Goal: Task Accomplishment & Management: Manage account settings

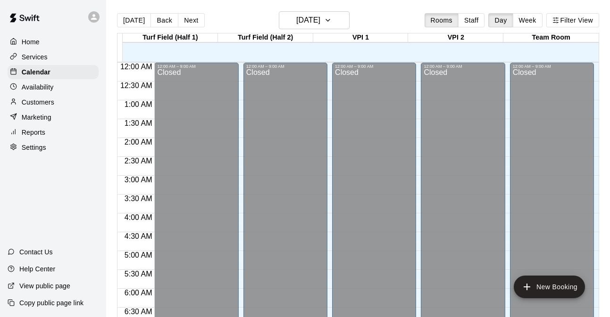
scroll to position [448, 0]
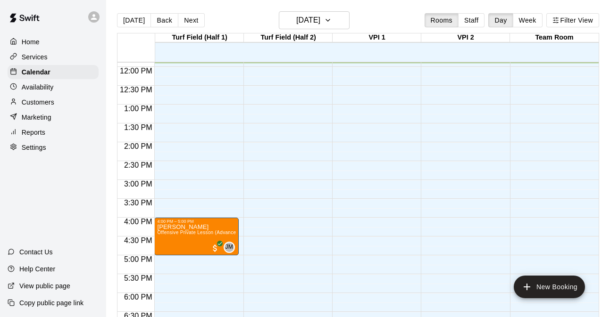
click at [37, 135] on p "Reports" at bounding box center [34, 132] width 24 height 9
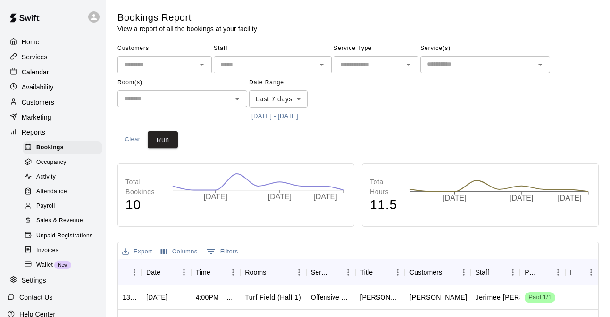
click at [55, 219] on span "Sales & Revenue" at bounding box center [59, 220] width 47 height 9
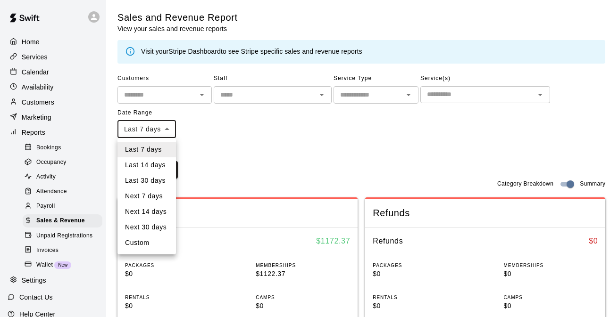
click at [230, 102] on div at bounding box center [305, 158] width 610 height 317
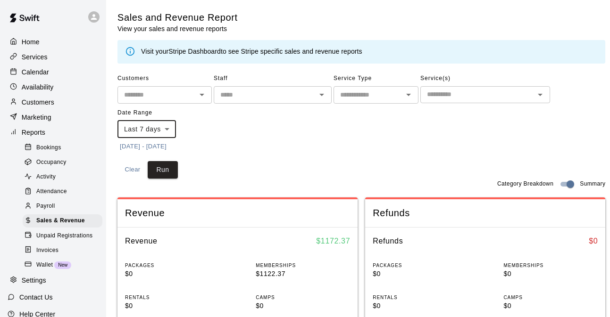
click at [128, 144] on button "[DATE] - [DATE]" at bounding box center [142, 147] width 51 height 15
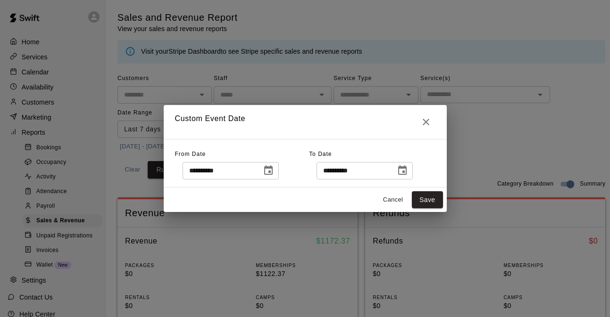
click at [270, 173] on icon "Choose date, selected date is Sep 5, 2025" at bounding box center [268, 170] width 11 height 11
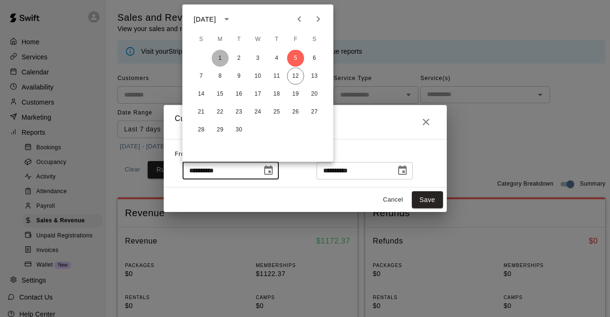
click at [222, 55] on button "1" at bounding box center [220, 58] width 17 height 17
type input "**********"
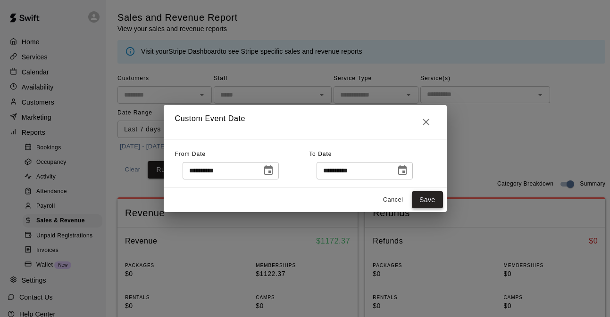
click at [429, 199] on button "Save" at bounding box center [427, 199] width 31 height 17
type input "******"
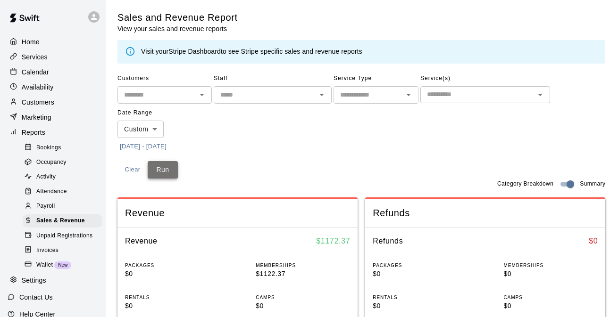
click at [172, 176] on button "Run" at bounding box center [163, 169] width 30 height 17
click at [40, 76] on p "Calendar" at bounding box center [35, 71] width 27 height 9
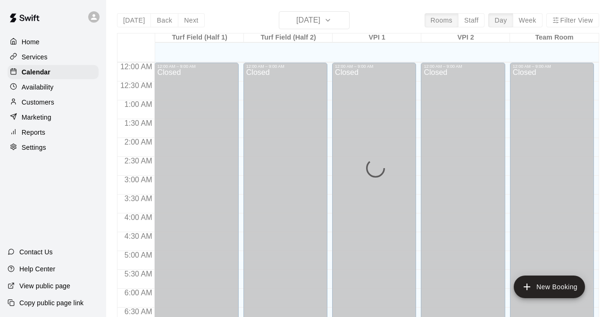
scroll to position [450, 0]
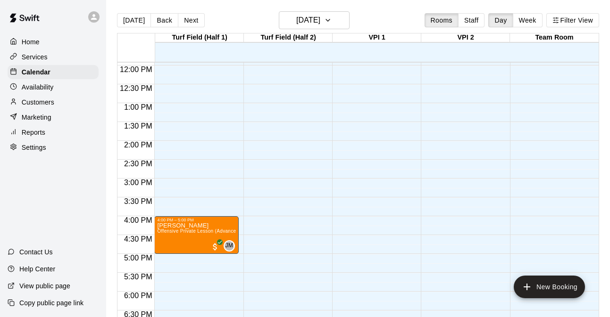
click at [331, 32] on div "[DATE] Back [DATE][DATE] Rooms Staff Day Week Filter View" at bounding box center [358, 22] width 482 height 22
click at [331, 22] on button "[DATE]" at bounding box center [314, 20] width 71 height 18
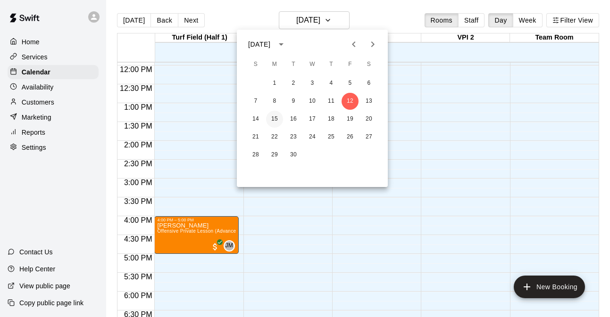
click at [277, 121] on button "15" at bounding box center [274, 119] width 17 height 17
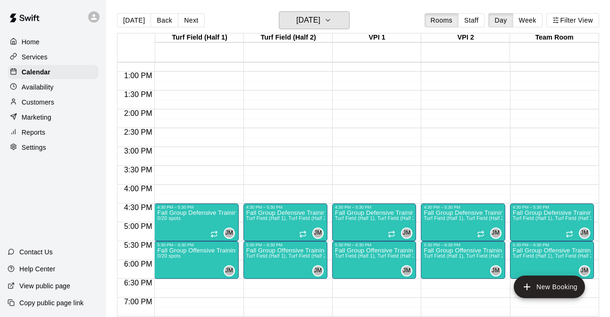
scroll to position [486, 0]
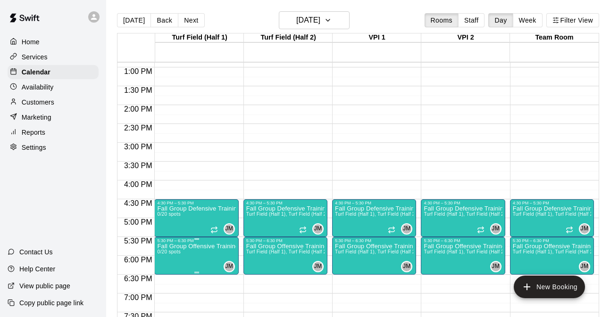
click at [190, 237] on div "5:30 PM – 6:30 PM Fall Group Offensive Training 0/20 spots JM 0" at bounding box center [196, 256] width 84 height 38
click at [184, 215] on div at bounding box center [305, 158] width 610 height 317
click at [111, 116] on div at bounding box center [305, 158] width 610 height 317
click at [331, 18] on icon "button" at bounding box center [328, 20] width 8 height 11
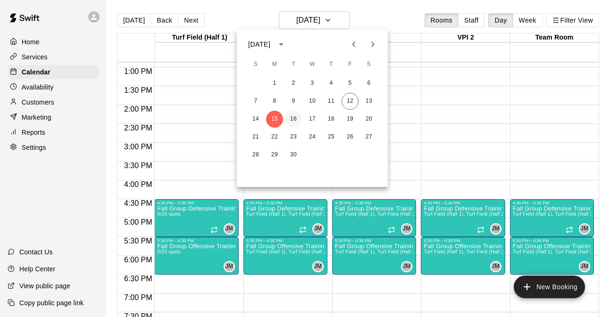
click at [290, 119] on button "16" at bounding box center [293, 119] width 17 height 17
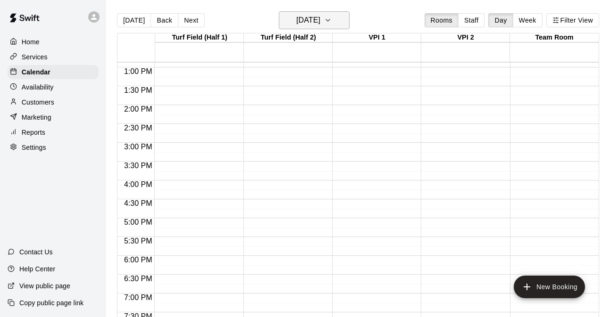
click at [337, 16] on button "[DATE]" at bounding box center [314, 20] width 71 height 18
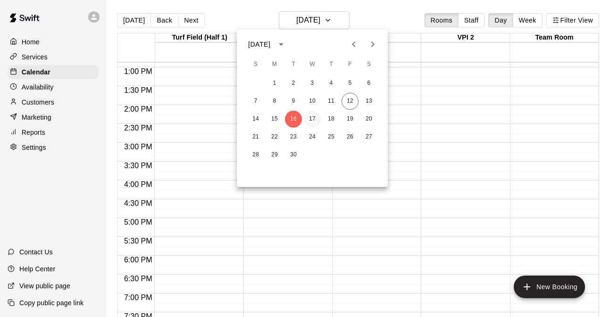
click at [309, 116] on button "17" at bounding box center [312, 119] width 17 height 17
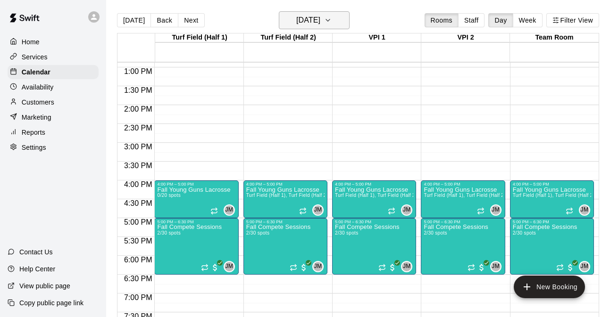
click at [320, 21] on h6 "[DATE]" at bounding box center [308, 20] width 24 height 13
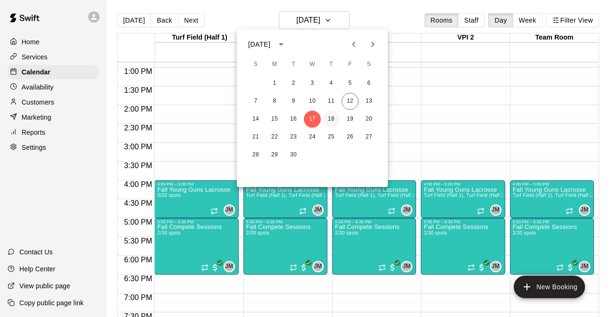
click at [325, 115] on button "18" at bounding box center [330, 119] width 17 height 17
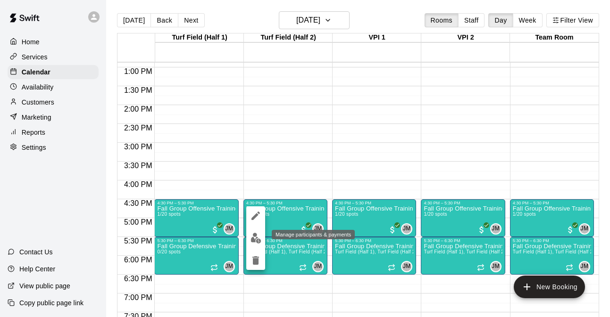
click at [258, 238] on img "edit" at bounding box center [255, 238] width 11 height 11
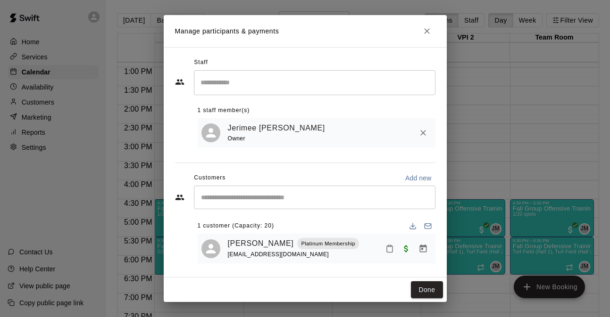
click at [428, 30] on icon "Close" at bounding box center [426, 30] width 9 height 9
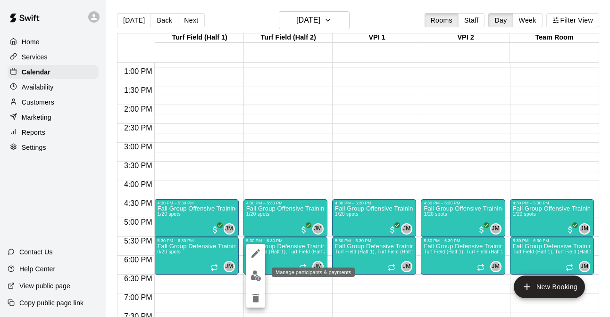
click at [257, 280] on img "edit" at bounding box center [255, 276] width 11 height 11
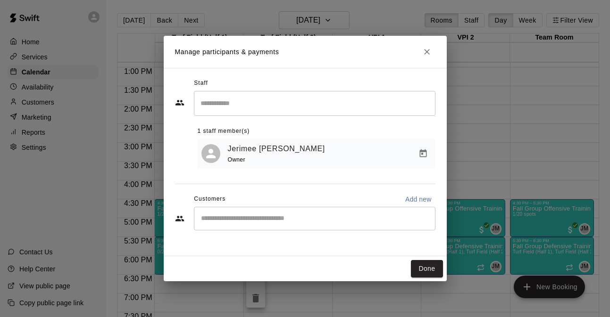
click at [424, 56] on icon "Close" at bounding box center [426, 51] width 9 height 9
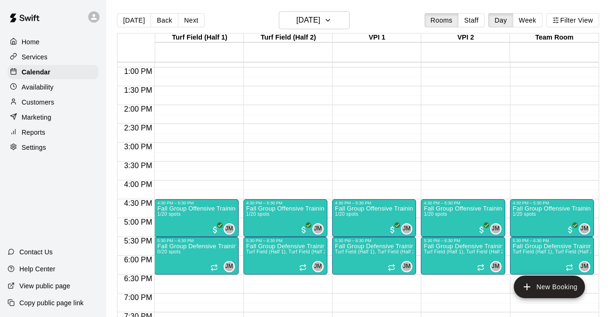
click at [371, 16] on div "[DATE] Back [DATE][DATE] Rooms Staff Day Week Filter View" at bounding box center [358, 22] width 482 height 22
click at [388, 13] on div "[DATE] Back [DATE][DATE] Rooms Staff Day Week Filter View" at bounding box center [358, 22] width 482 height 22
click at [45, 102] on p "Customers" at bounding box center [38, 102] width 33 height 9
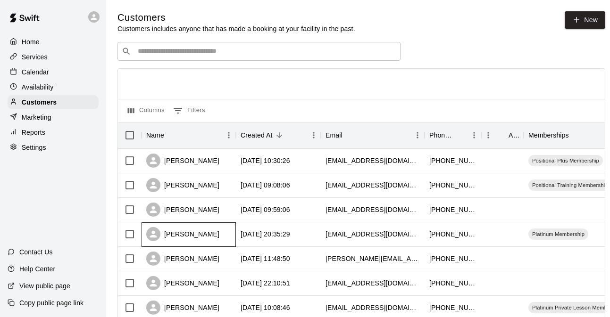
click at [176, 236] on div "[PERSON_NAME]" at bounding box center [182, 234] width 73 height 14
click at [221, 207] on div "[PERSON_NAME]" at bounding box center [188, 210] width 94 height 25
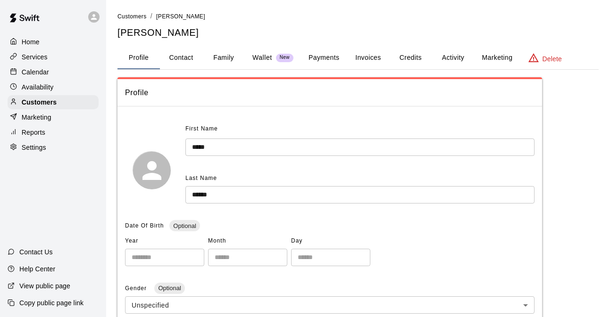
click at [415, 61] on button "Credits" at bounding box center [410, 58] width 42 height 23
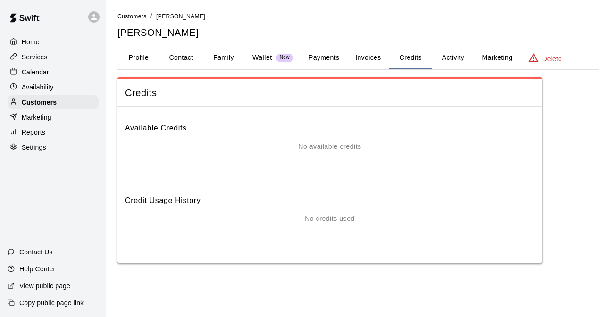
click at [364, 58] on button "Invoices" at bounding box center [368, 58] width 42 height 23
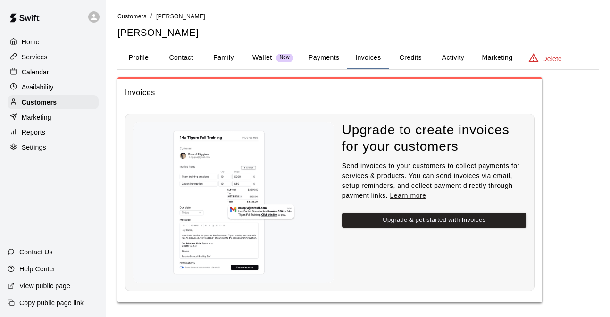
click at [436, 54] on button "Activity" at bounding box center [452, 58] width 42 height 23
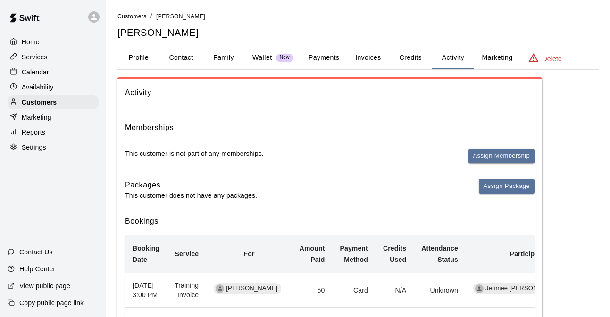
click at [36, 59] on p "Services" at bounding box center [35, 56] width 26 height 9
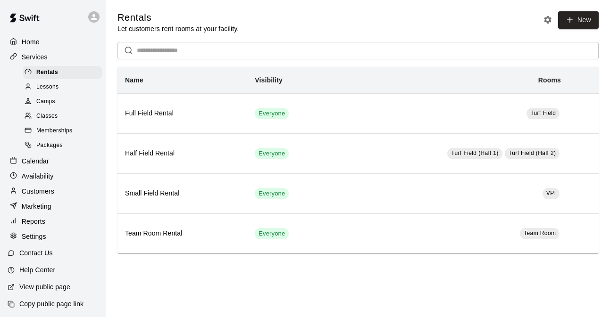
click at [58, 146] on span "Packages" at bounding box center [49, 145] width 26 height 9
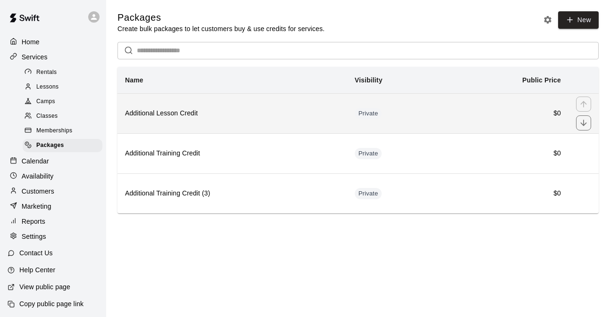
click at [300, 114] on h6 "Additional Lesson Credit" at bounding box center [232, 113] width 215 height 10
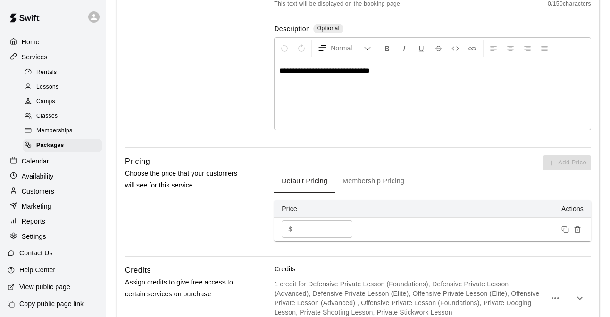
scroll to position [343, 0]
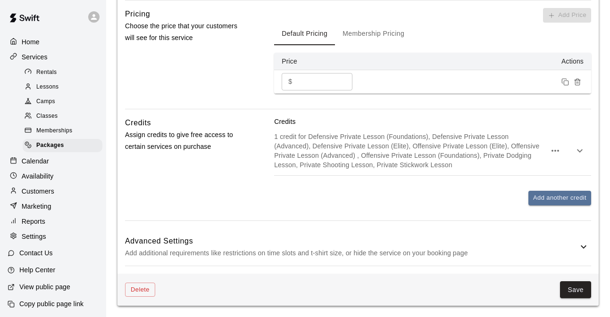
click at [582, 150] on icon "button" at bounding box center [579, 150] width 11 height 11
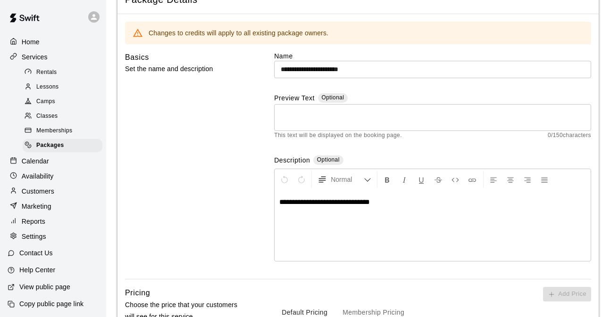
scroll to position [0, 0]
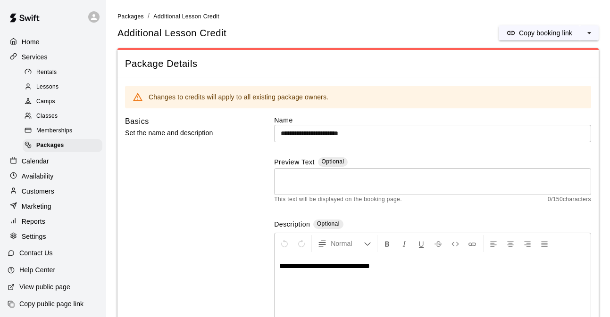
click at [133, 20] on li "Packages" at bounding box center [130, 16] width 26 height 10
click at [132, 17] on span "Packages" at bounding box center [130, 16] width 26 height 7
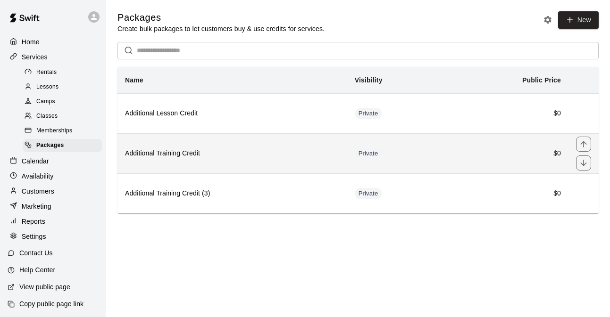
click at [178, 156] on h6 "Additional Training Credit" at bounding box center [232, 154] width 215 height 10
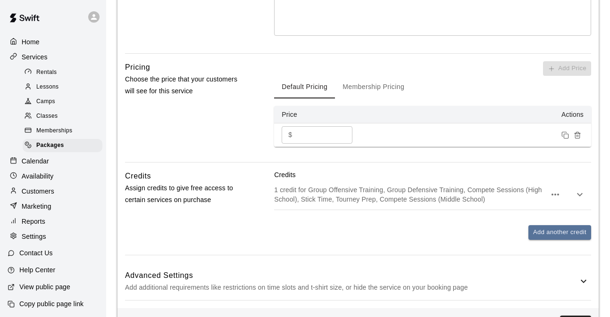
scroll to position [324, 0]
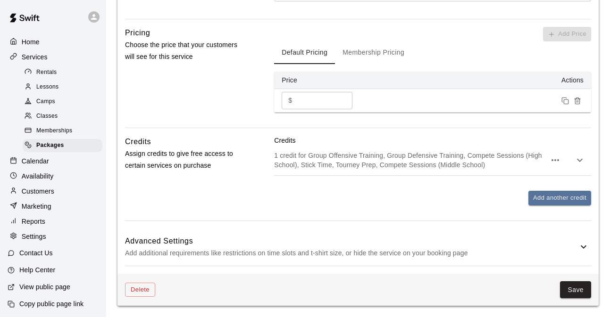
click at [577, 161] on icon "button" at bounding box center [579, 160] width 11 height 11
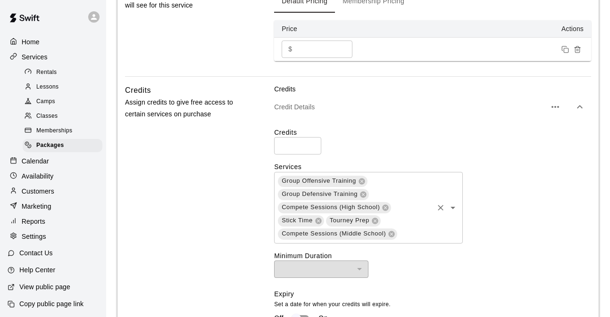
scroll to position [376, 0]
click at [420, 223] on div "Group Offensive Training Group Defensive Training Compete Sessions (High School…" at bounding box center [368, 208] width 189 height 72
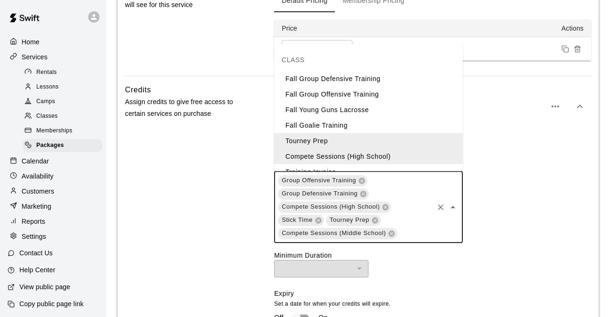
scroll to position [40, 0]
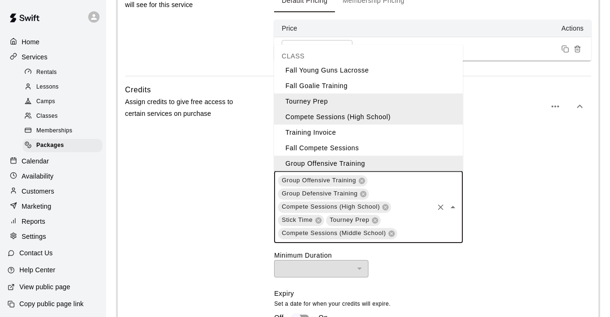
click at [332, 145] on li "Fall Compete Sessions" at bounding box center [368, 148] width 189 height 16
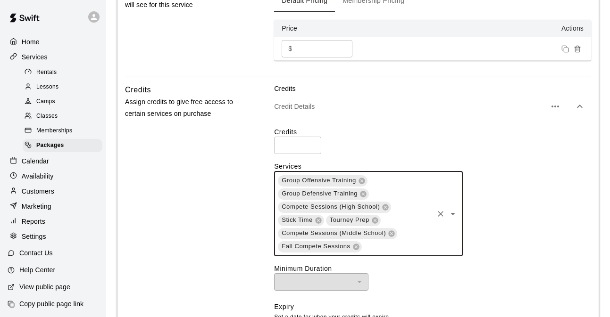
click at [434, 242] on div "Group Offensive Training Group Defensive Training Compete Sessions (High School…" at bounding box center [368, 214] width 189 height 85
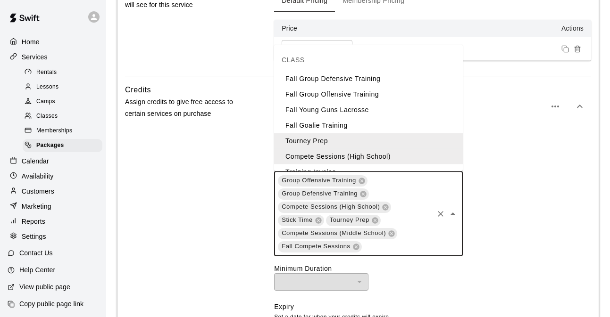
click at [383, 78] on li "Fall Group Defensive Training" at bounding box center [368, 79] width 189 height 16
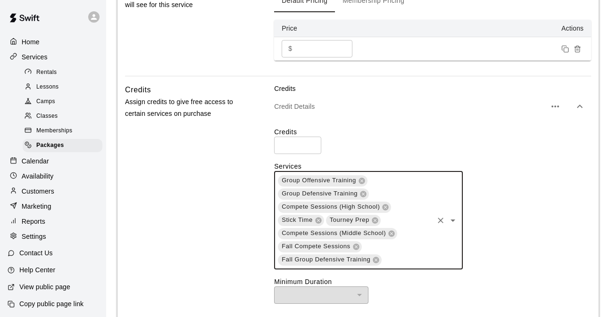
click at [413, 263] on input "text" at bounding box center [407, 260] width 50 height 12
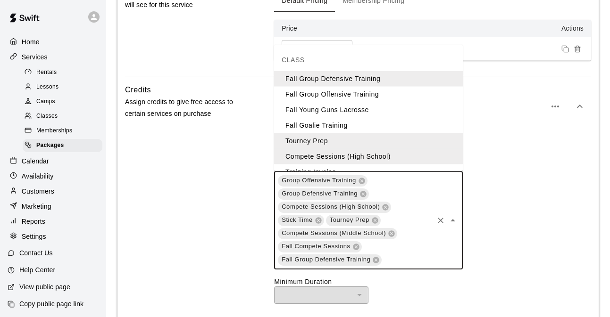
click at [380, 90] on li "Fall Group Offensive Training" at bounding box center [368, 94] width 189 height 16
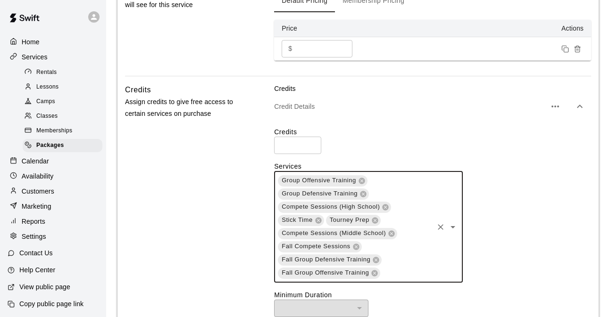
click at [410, 270] on input "text" at bounding box center [406, 273] width 51 height 12
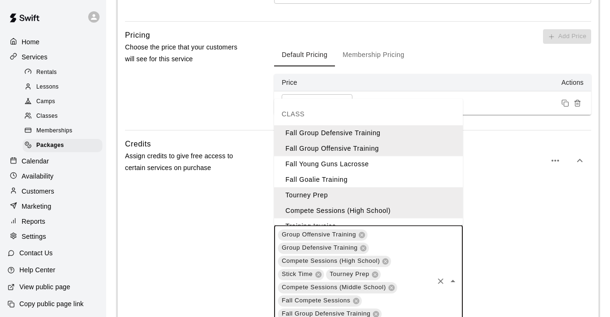
scroll to position [321, 0]
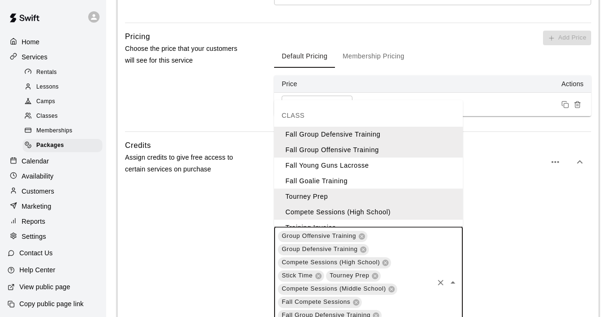
click at [527, 219] on label "Services" at bounding box center [432, 221] width 317 height 9
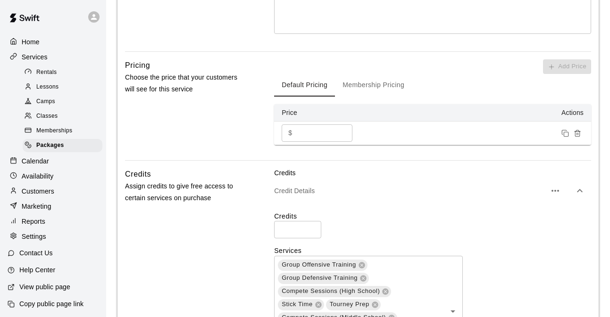
scroll to position [293, 0]
click at [285, 230] on input "*" at bounding box center [297, 228] width 47 height 17
type input "**"
click at [404, 194] on p "Credit Details" at bounding box center [410, 189] width 272 height 9
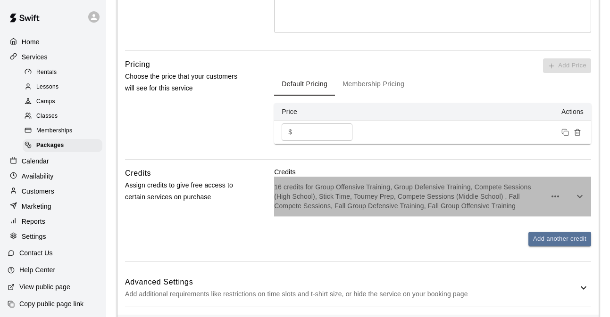
click at [435, 205] on p "16 credits for Group Offensive Training, Group Defensive Training, Compete Sess…" at bounding box center [410, 196] width 272 height 28
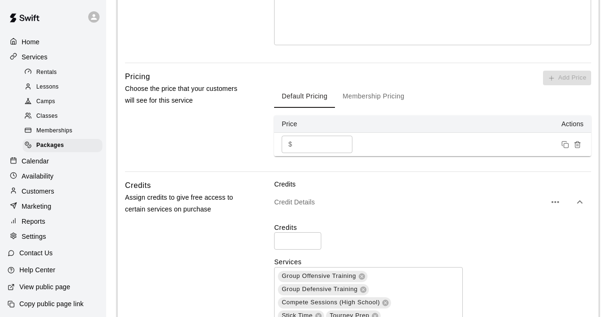
scroll to position [0, 0]
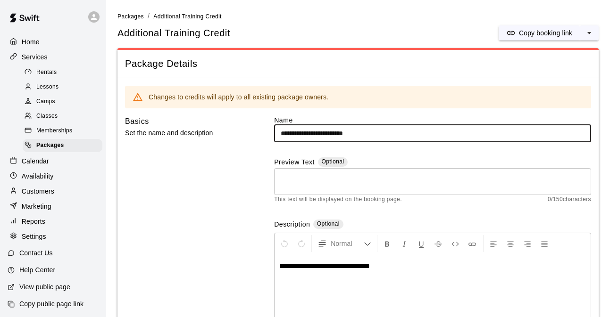
drag, startPoint x: 376, startPoint y: 131, endPoint x: 212, endPoint y: 136, distance: 164.1
click at [212, 136] on div "**********" at bounding box center [358, 230] width 466 height 228
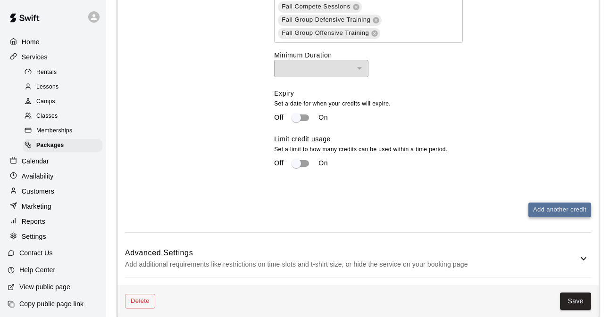
scroll to position [628, 0]
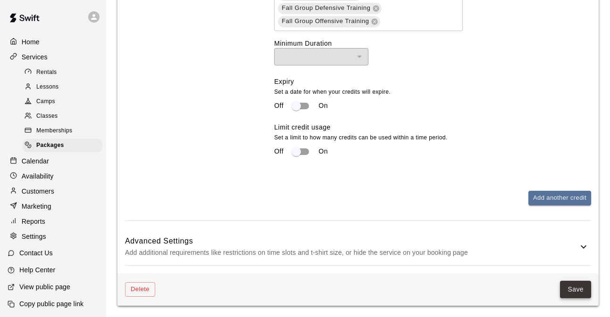
type input "**********"
click at [575, 298] on button "Save" at bounding box center [575, 289] width 31 height 17
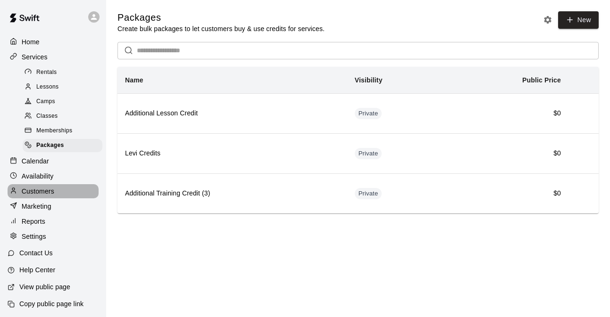
click at [51, 193] on p "Customers" at bounding box center [38, 191] width 33 height 9
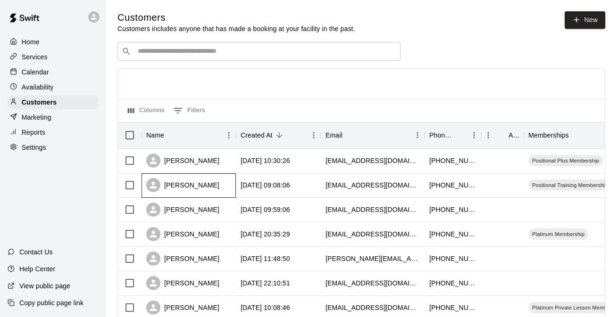
click at [212, 189] on div "[PERSON_NAME]" at bounding box center [188, 185] width 94 height 25
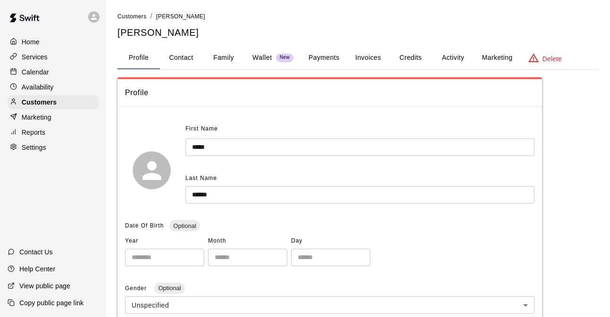
click at [136, 12] on link "Customers" at bounding box center [131, 16] width 29 height 8
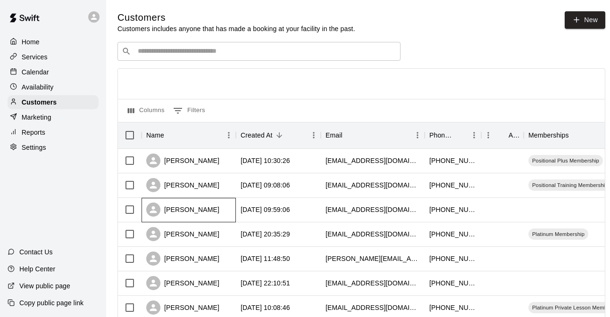
click at [209, 208] on div "[PERSON_NAME]" at bounding box center [188, 210] width 94 height 25
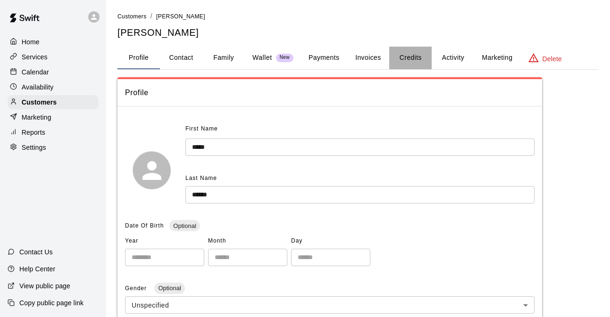
click at [417, 55] on button "Credits" at bounding box center [410, 58] width 42 height 23
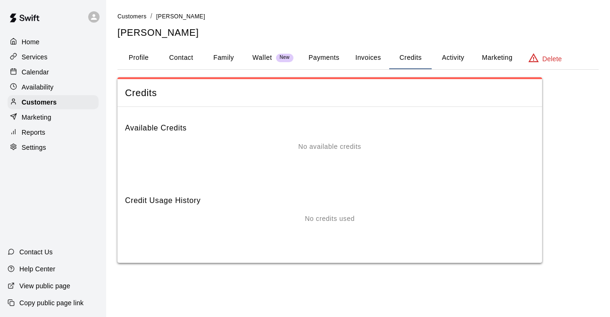
click at [363, 63] on button "Invoices" at bounding box center [368, 58] width 42 height 23
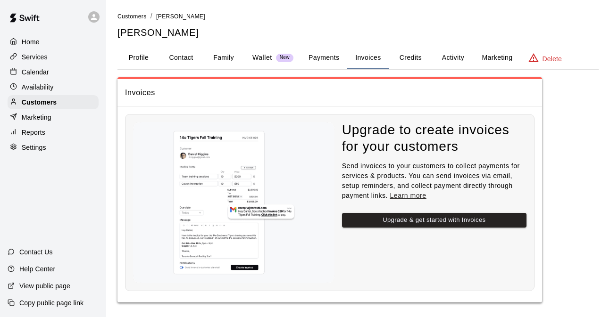
click at [444, 52] on button "Activity" at bounding box center [452, 58] width 42 height 23
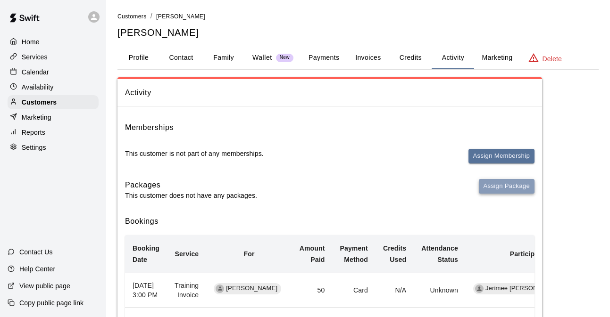
click at [510, 188] on button "Assign Package" at bounding box center [507, 186] width 56 height 15
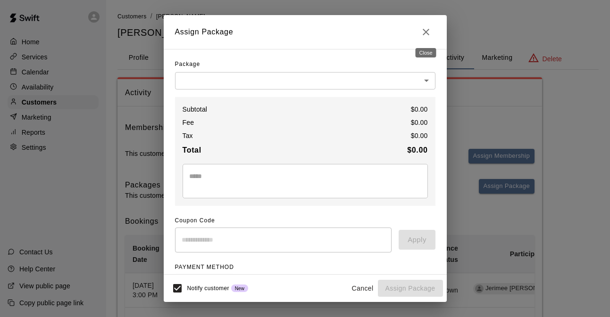
click at [426, 28] on icon "Close" at bounding box center [425, 31] width 11 height 11
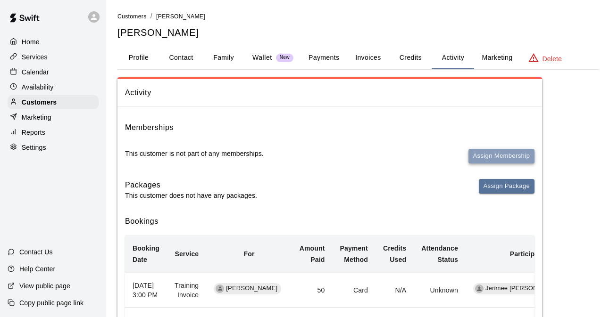
click at [500, 153] on button "Assign Membership" at bounding box center [501, 156] width 66 height 15
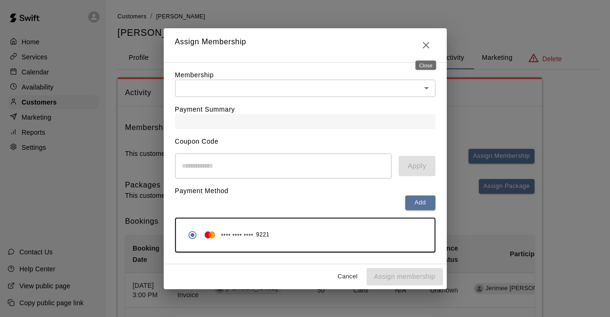
click at [432, 44] on button "Close" at bounding box center [425, 45] width 19 height 19
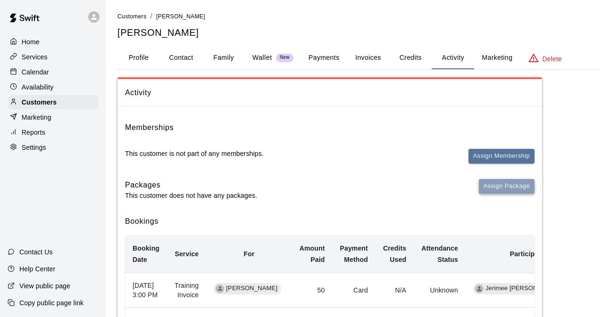
click at [512, 185] on button "Assign Package" at bounding box center [507, 186] width 56 height 15
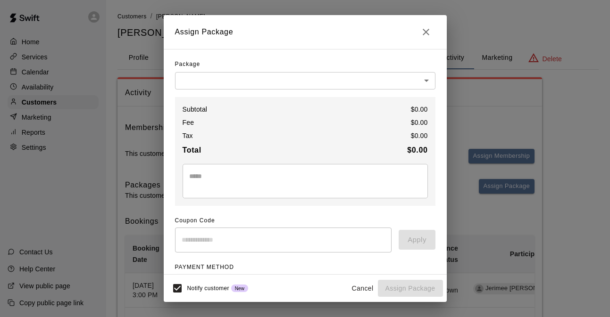
click at [316, 70] on div "Package" at bounding box center [305, 64] width 260 height 15
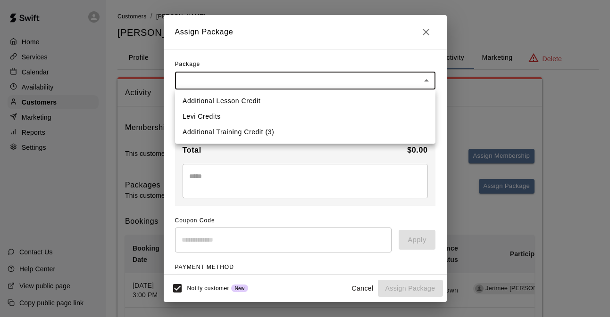
click at [316, 83] on body "Home Services Calendar Availability Customers Marketing Reports Settings Contac…" at bounding box center [305, 232] width 610 height 465
click at [252, 116] on li "Levi Credits" at bounding box center [305, 117] width 260 height 16
type input "**********"
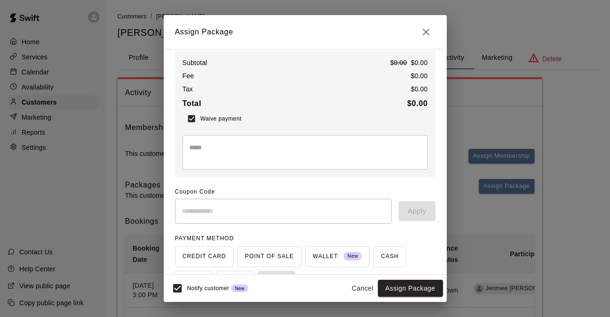
scroll to position [46, 0]
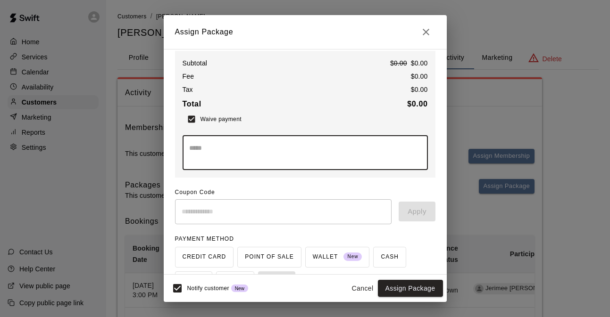
click at [286, 152] on textarea at bounding box center [305, 152] width 232 height 19
click at [286, 152] on textarea "**********" at bounding box center [305, 152] width 232 height 19
click at [355, 151] on textarea "**********" at bounding box center [305, 152] width 232 height 19
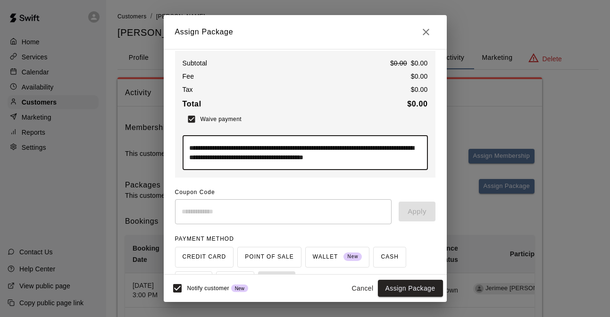
scroll to position [8, 0]
type textarea "**********"
click at [382, 184] on div "**********" at bounding box center [305, 167] width 260 height 312
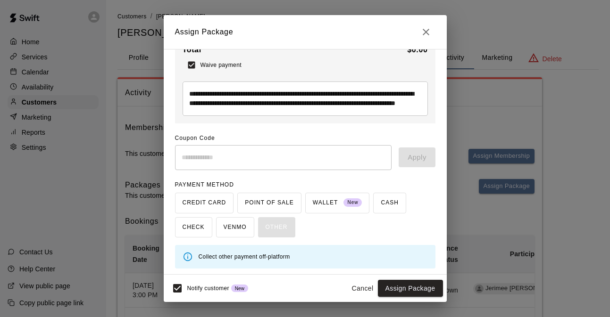
scroll to position [102, 0]
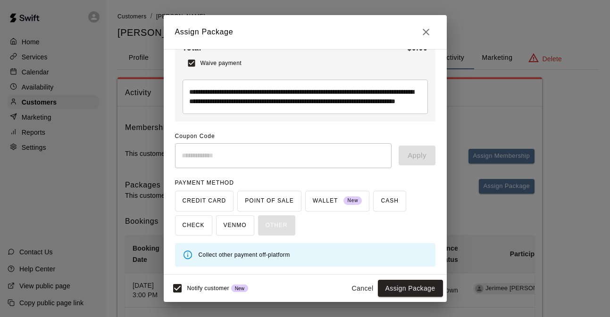
click at [187, 254] on icon at bounding box center [187, 255] width 8 height 8
click at [435, 290] on button "Assign Package" at bounding box center [410, 288] width 65 height 17
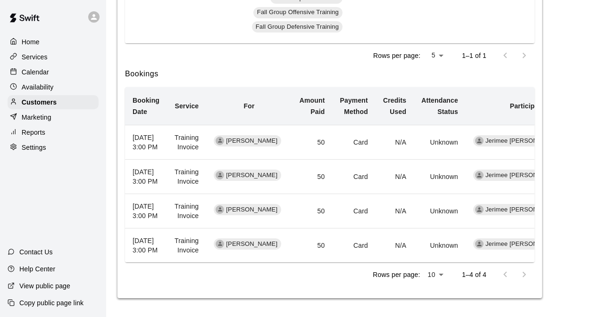
scroll to position [0, 0]
